Goal: Task Accomplishment & Management: Complete application form

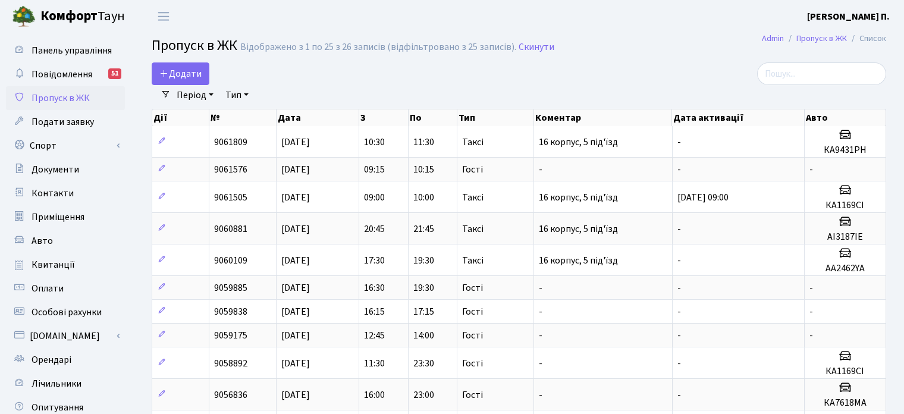
select select "25"
click at [202, 77] on link "Додати" at bounding box center [181, 73] width 58 height 23
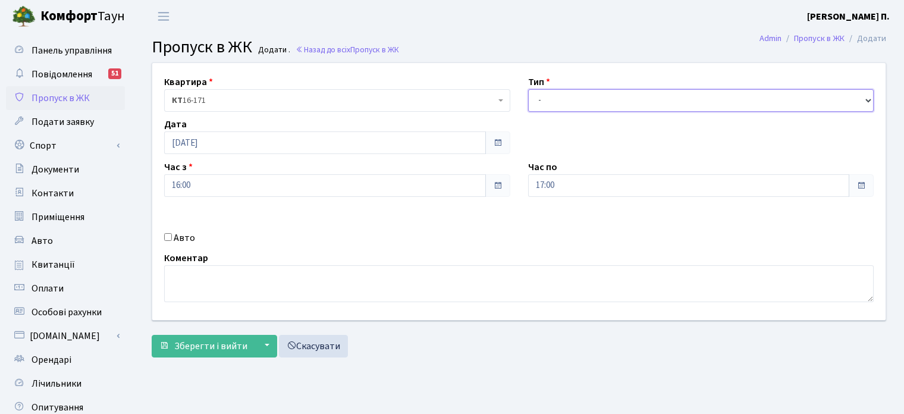
click at [623, 100] on select "- Доставка Таксі Гості Сервіс" at bounding box center [701, 100] width 346 height 23
select select "3"
click at [528, 89] on select "- Доставка Таксі Гості Сервіс" at bounding box center [701, 100] width 346 height 23
click at [166, 237] on input "Авто" at bounding box center [168, 237] width 8 height 8
checkbox input "true"
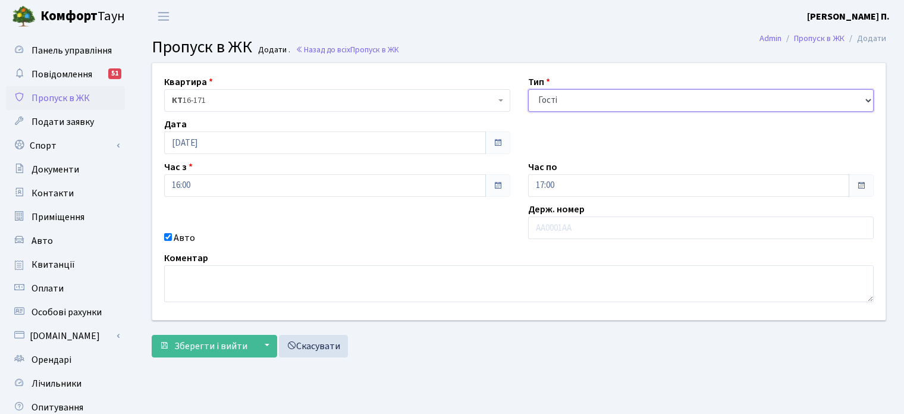
click at [579, 104] on select "- Доставка Таксі Гості Сервіс" at bounding box center [701, 100] width 346 height 23
select select "2"
click at [528, 89] on select "- Доставка Таксі Гості Сервіс" at bounding box center [701, 100] width 346 height 23
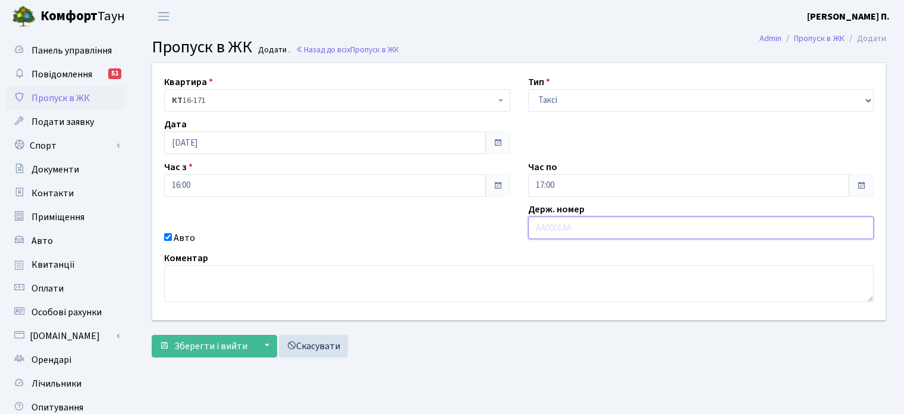
click at [547, 235] on input "text" at bounding box center [701, 228] width 346 height 23
type input "АІ6771АІ"
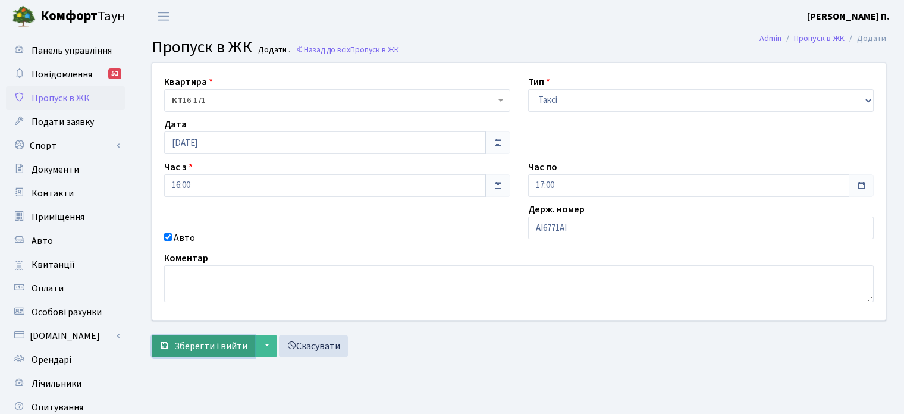
click at [206, 349] on span "Зберегти і вийти" at bounding box center [210, 346] width 73 height 13
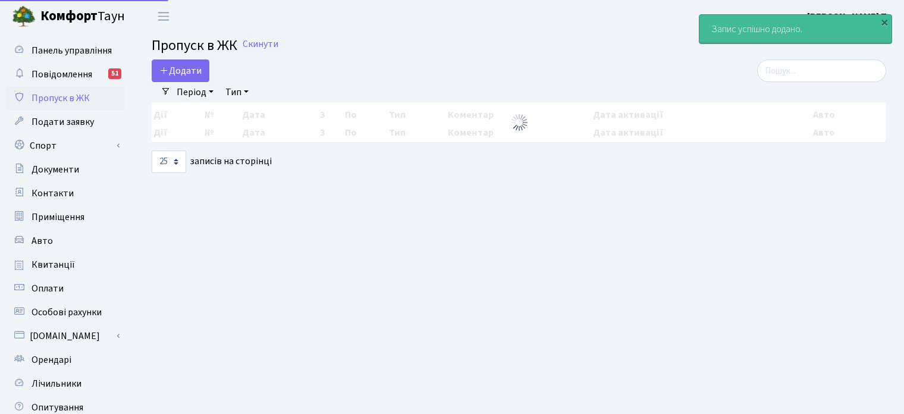
select select "25"
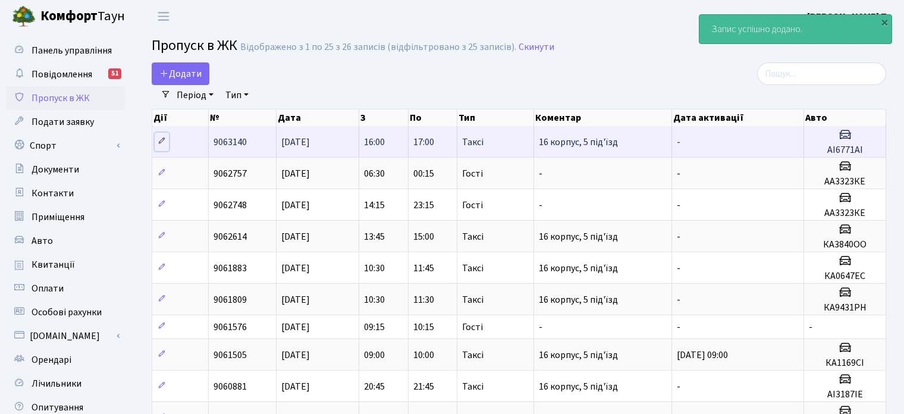
click at [161, 144] on icon at bounding box center [162, 141] width 8 height 8
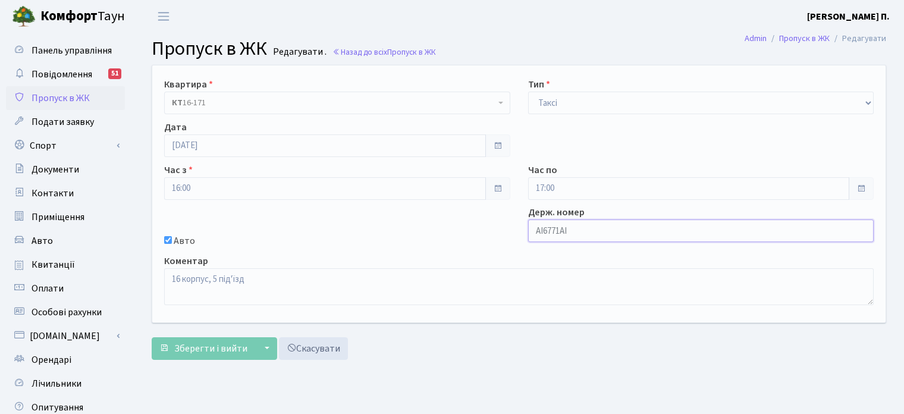
click at [542, 228] on input "АІ6771АІ" at bounding box center [701, 231] width 346 height 23
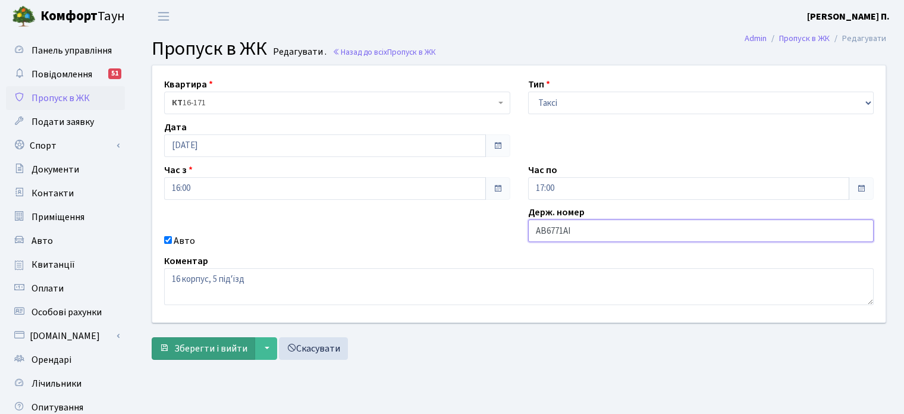
type input "АВ6771АІ"
click at [205, 350] on span "Зберегти і вийти" at bounding box center [210, 348] width 73 height 13
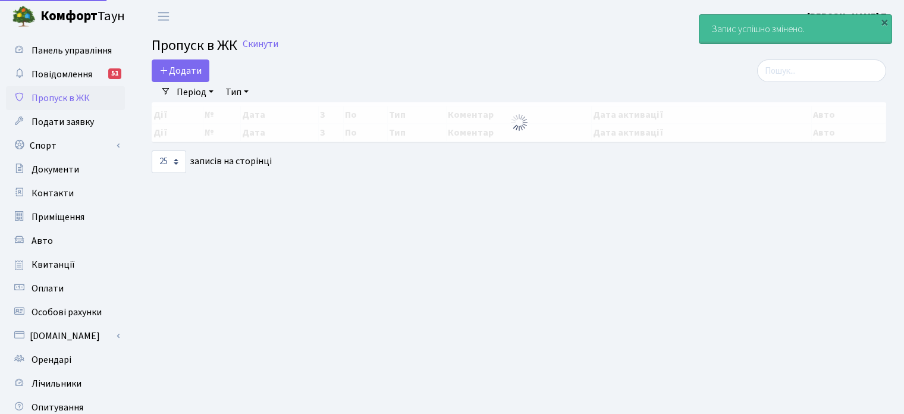
select select "25"
